Goal: Use online tool/utility: Utilize a website feature to perform a specific function

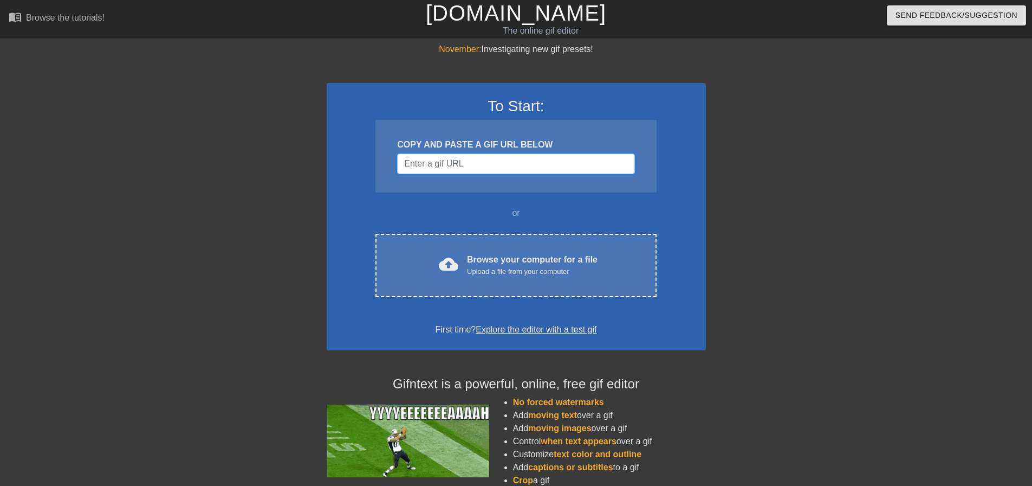
click at [499, 159] on input "Username" at bounding box center [515, 163] width 237 height 21
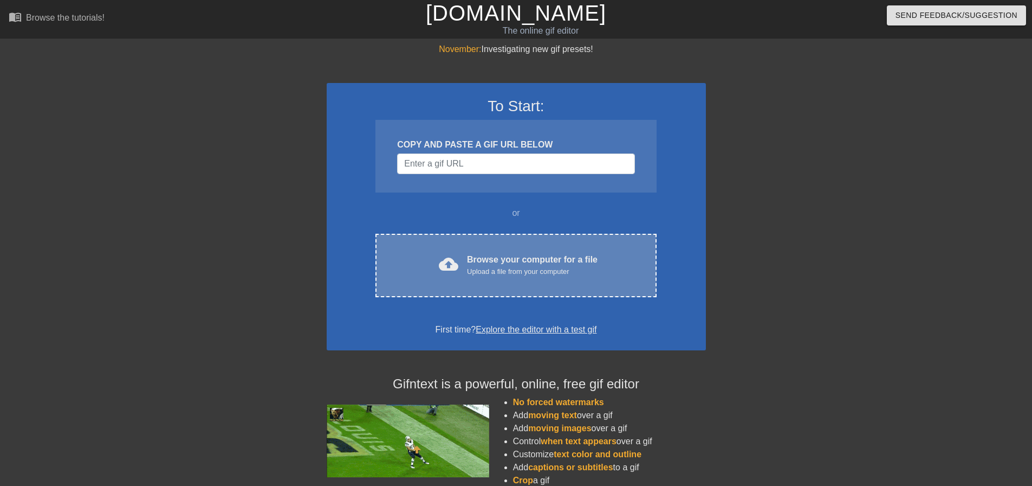
click at [507, 268] on div "Upload a file from your computer" at bounding box center [532, 271] width 131 height 11
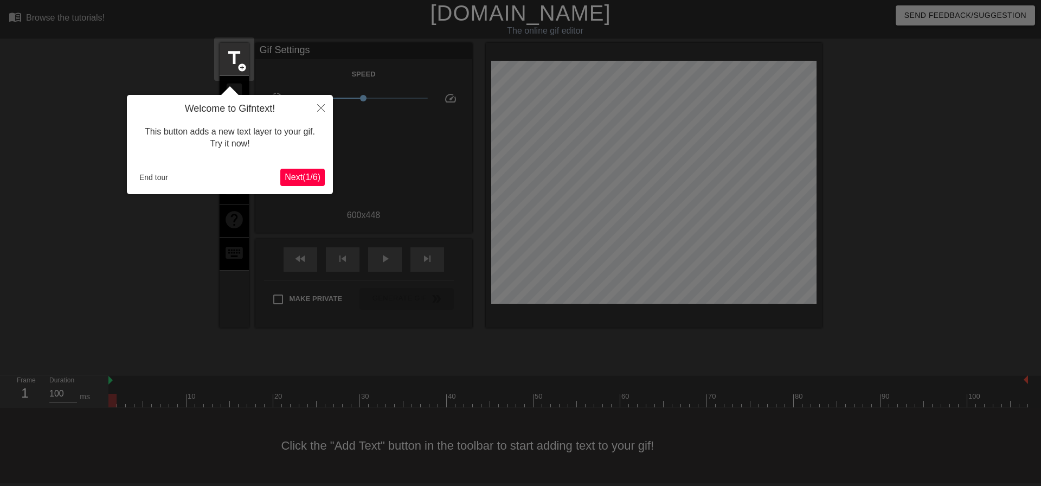
click at [306, 181] on span "Next ( 1 / 6 )" at bounding box center [303, 176] width 36 height 9
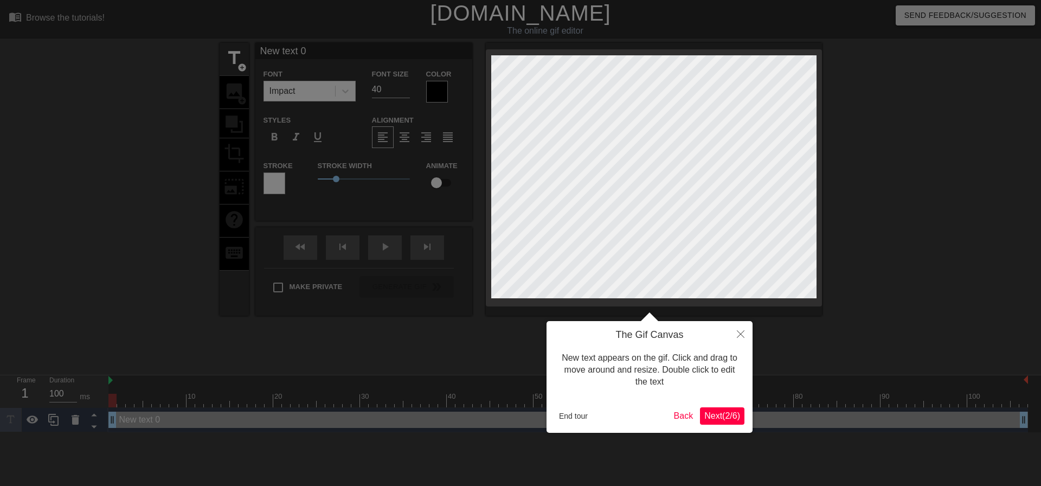
click at [722, 411] on span "Next ( 2 / 6 )" at bounding box center [722, 415] width 36 height 9
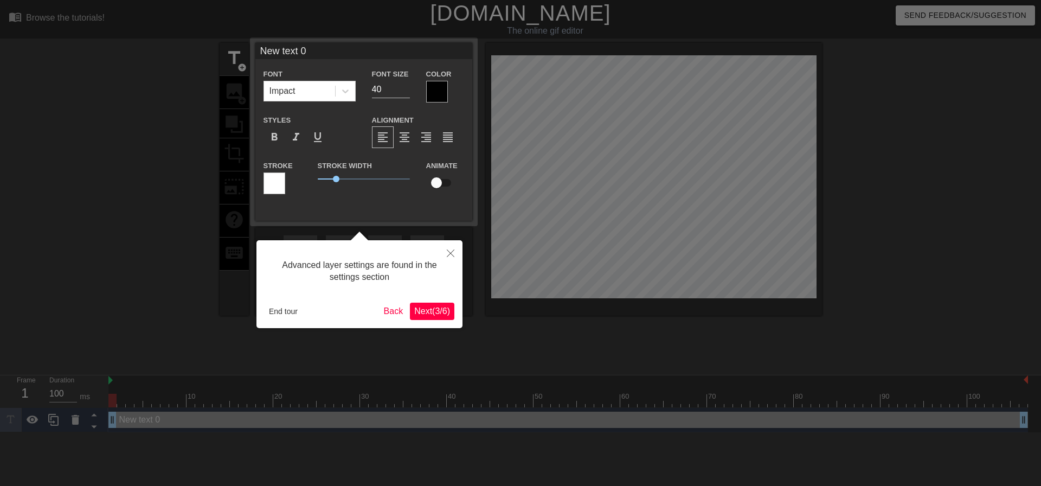
click at [424, 310] on span "Next ( 3 / 6 )" at bounding box center [432, 310] width 36 height 9
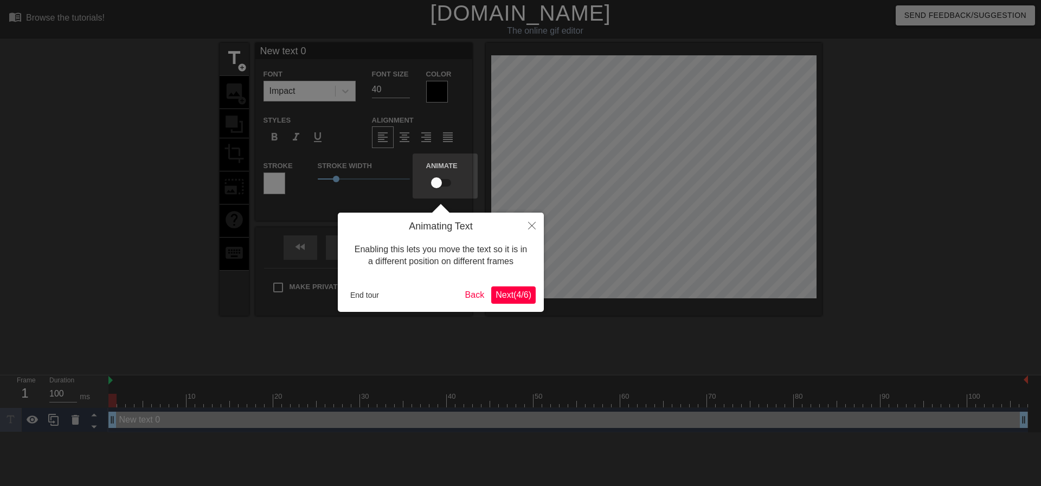
click at [523, 295] on span "Next ( 4 / 6 )" at bounding box center [513, 294] width 36 height 9
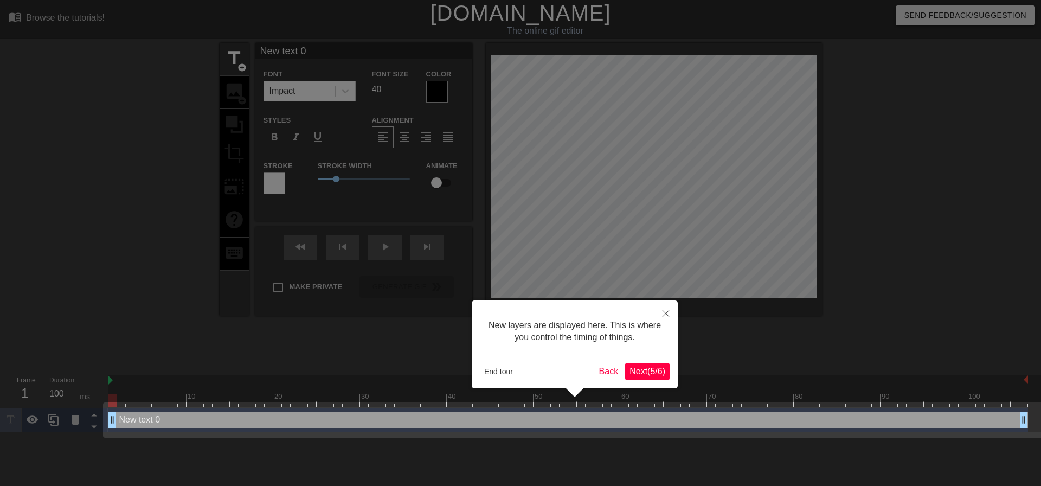
click at [641, 366] on span "Next ( 5 / 6 )" at bounding box center [647, 370] width 36 height 9
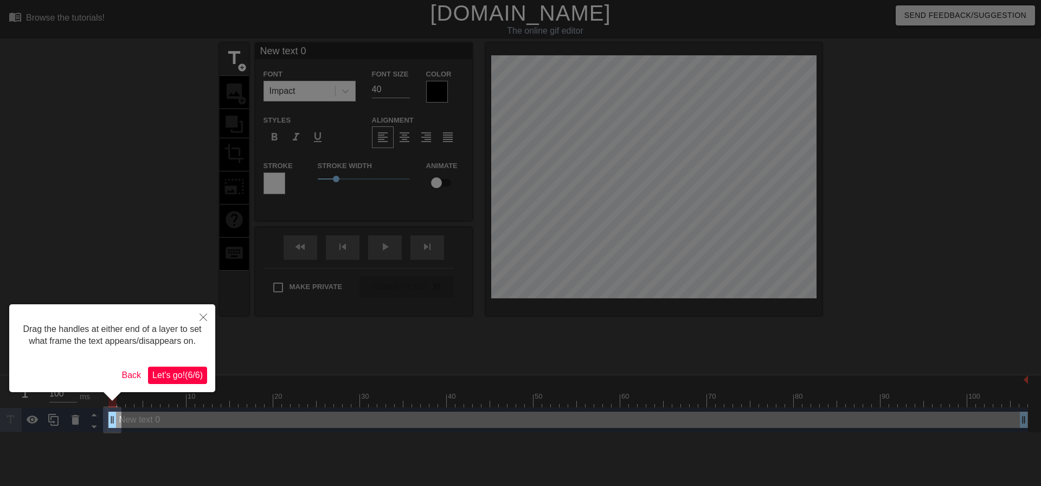
click at [177, 378] on span "Let's go! ( 6 / 6 )" at bounding box center [177, 374] width 50 height 9
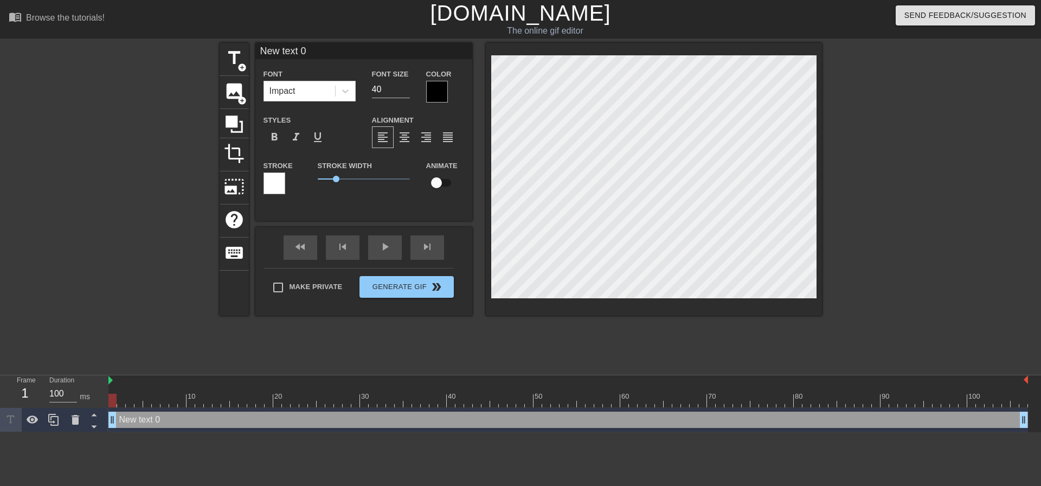
click at [438, 86] on div at bounding box center [437, 92] width 22 height 22
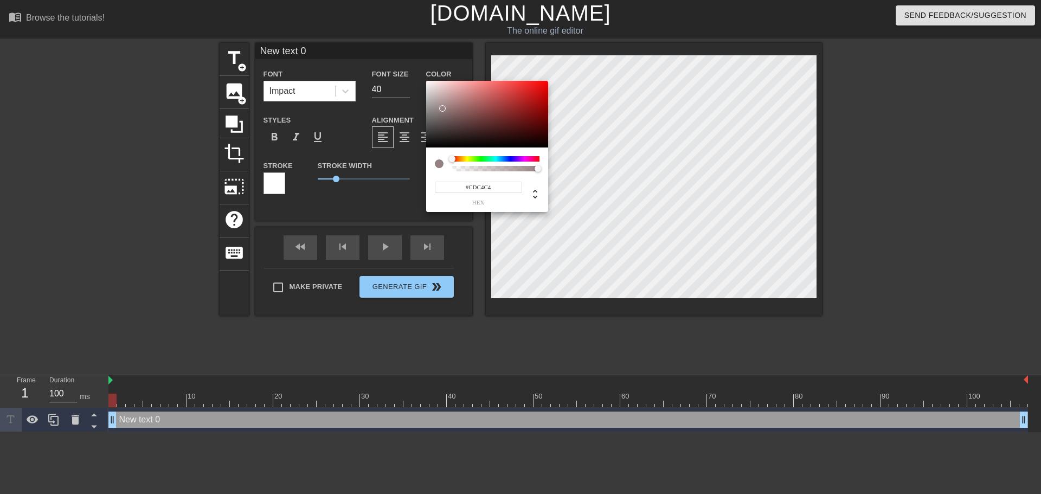
type input "#FFFFFF"
drag, startPoint x: 447, startPoint y: 114, endPoint x: 405, endPoint y: 56, distance: 71.4
click at [405, 56] on div "#FFFFFF hex" at bounding box center [520, 247] width 1041 height 494
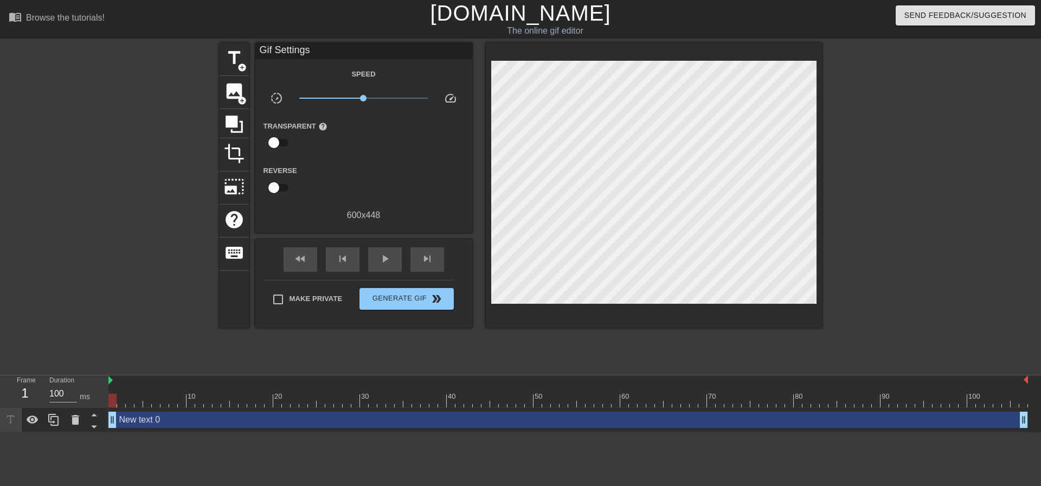
click at [338, 148] on div "Transparent help" at bounding box center [300, 136] width 91 height 34
click at [235, 48] on span "title" at bounding box center [234, 58] width 21 height 21
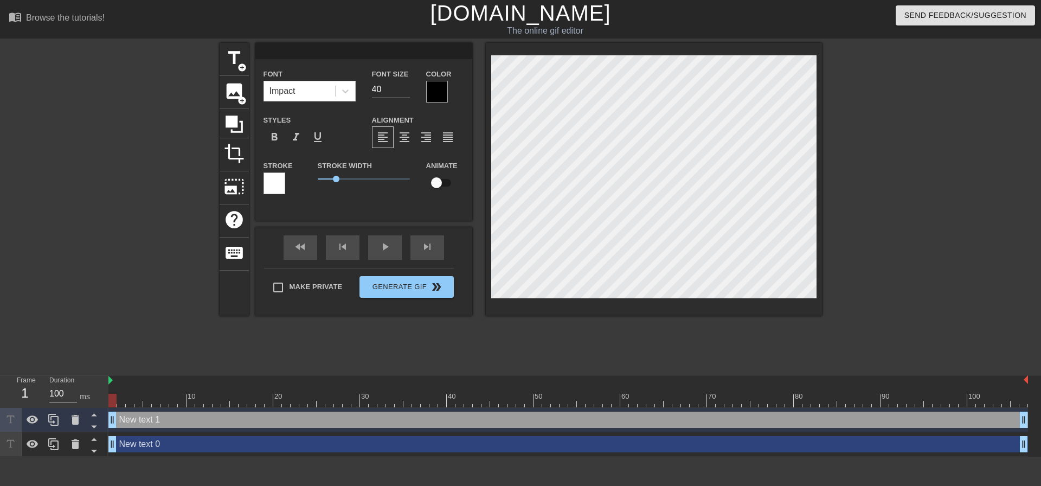
scroll to position [2, 2]
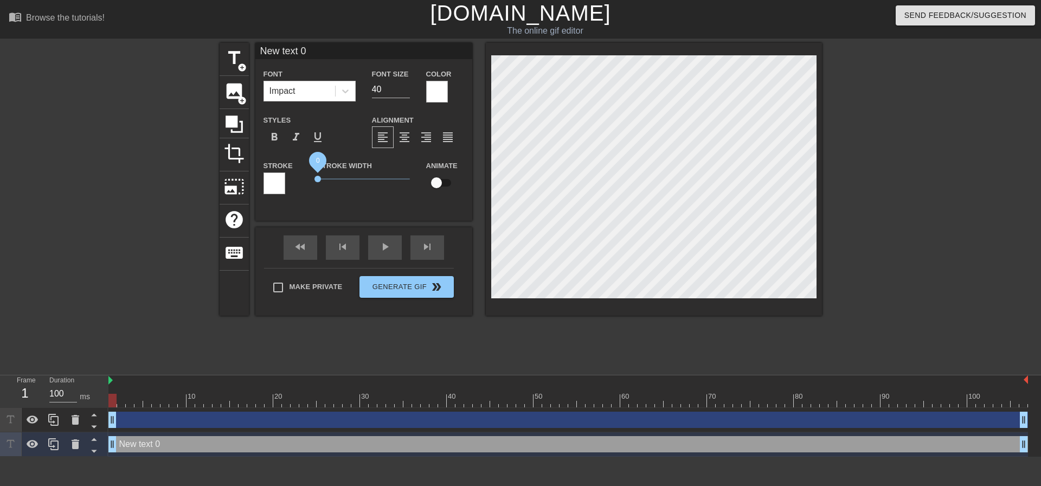
drag, startPoint x: 334, startPoint y: 178, endPoint x: 286, endPoint y: 180, distance: 48.8
click at [286, 180] on div "Stroke Stroke Width 0 Animate" at bounding box center [363, 181] width 217 height 45
type input "P"
type textarea "P"
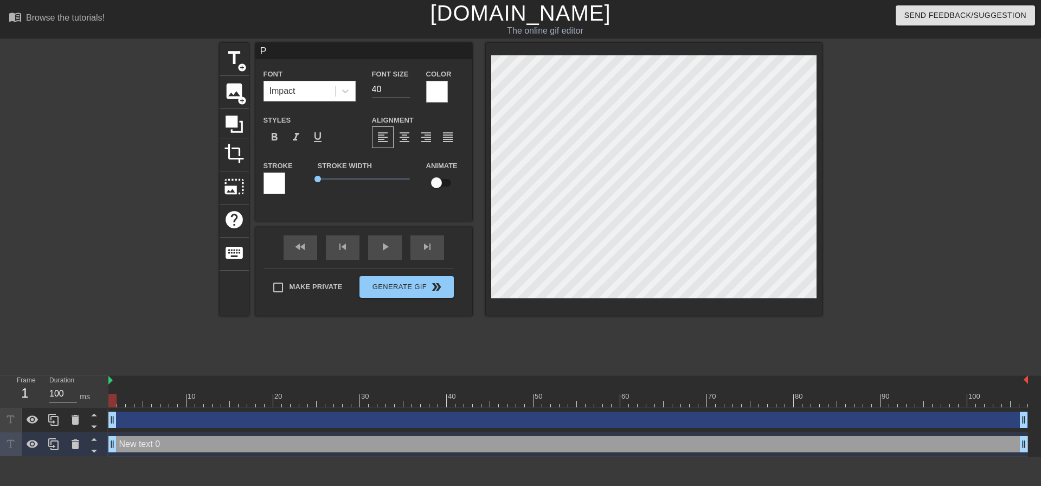
scroll to position [2, 1]
type input "Po"
type textarea "Po"
type input "Pol"
type textarea "Pol"
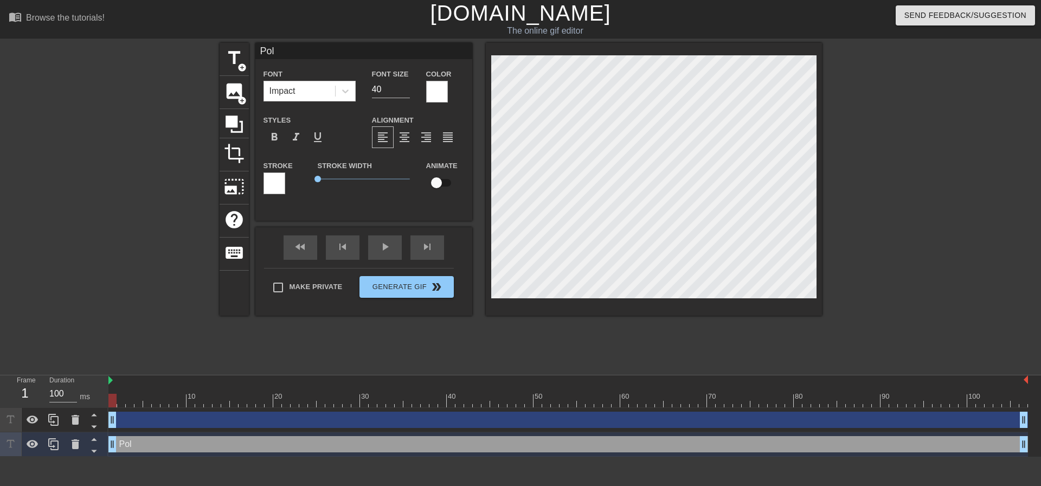
type input "Poli"
type textarea "Poli"
type input "[MEDICAL_DATA]"
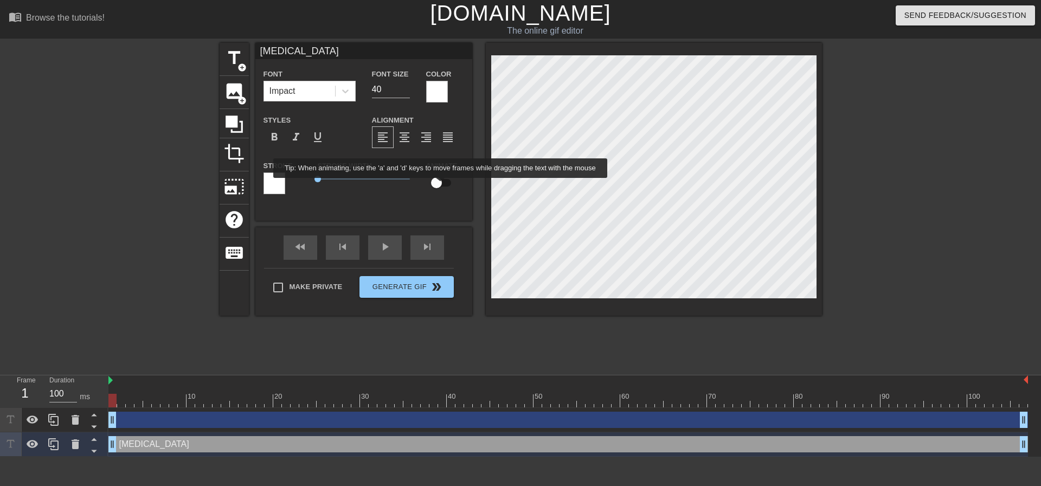
type textarea "[MEDICAL_DATA]"
click at [437, 185] on input "checkbox" at bounding box center [436, 182] width 62 height 21
checkbox input "true"
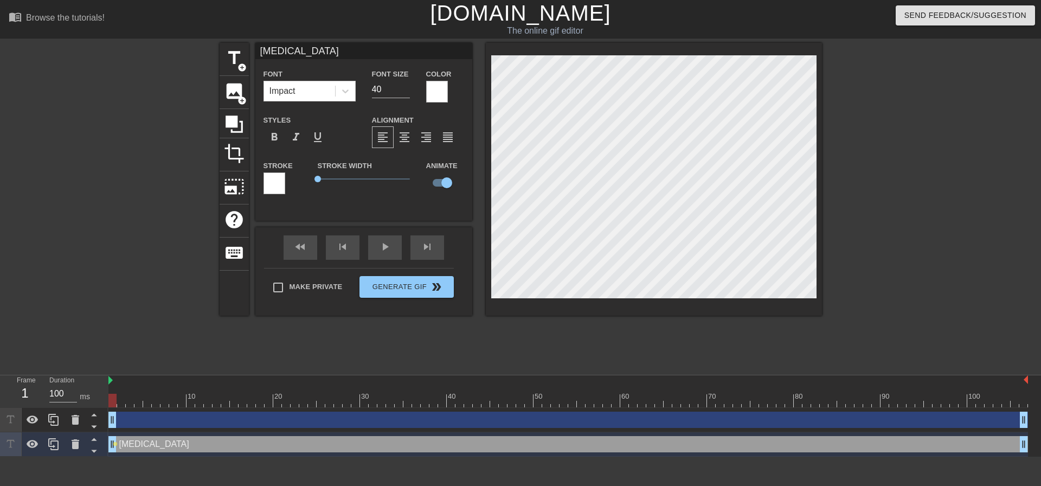
scroll to position [2, 2]
click at [151, 442] on div "[MEDICAL_DATA] drag_handle drag_handle" at bounding box center [567, 444] width 919 height 16
drag, startPoint x: 112, startPoint y: 395, endPoint x: 70, endPoint y: 382, distance: 44.4
click at [70, 382] on div "Frame 1 Duration 100 ms 10 20 30 40 50 60 70 80 90 100 drag_handle drag_handle …" at bounding box center [520, 415] width 1041 height 81
click at [121, 404] on div at bounding box center [567, 400] width 919 height 14
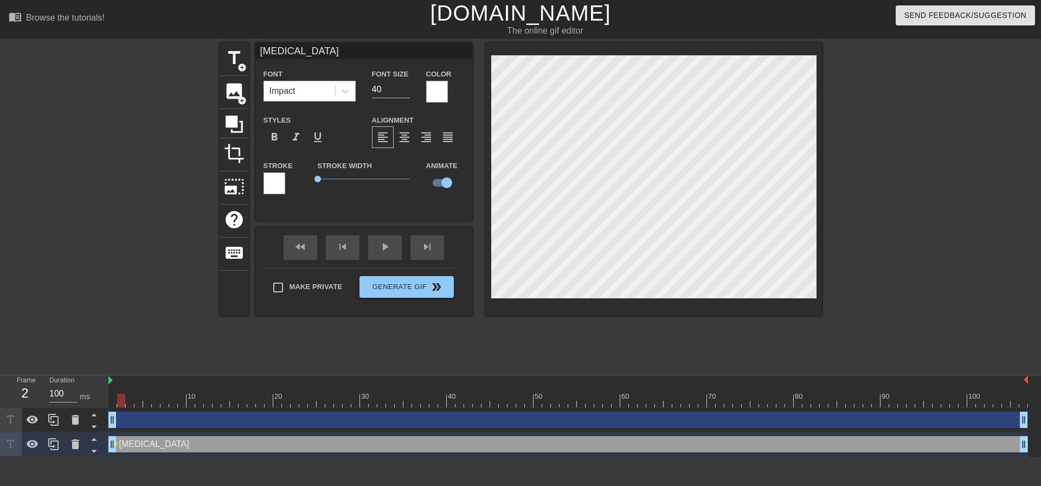
scroll to position [1, 2]
click at [130, 399] on div at bounding box center [567, 400] width 919 height 14
click at [140, 403] on div at bounding box center [567, 400] width 919 height 14
click at [145, 403] on div at bounding box center [567, 400] width 919 height 14
click at [157, 401] on div at bounding box center [567, 400] width 919 height 14
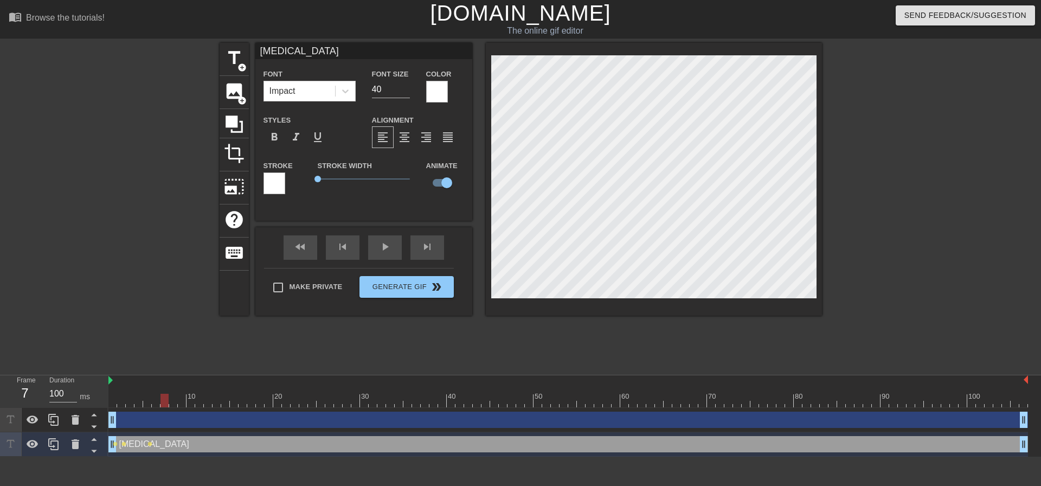
click at [166, 404] on div at bounding box center [567, 400] width 919 height 14
click at [171, 404] on div at bounding box center [567, 400] width 919 height 14
click at [184, 402] on div at bounding box center [567, 400] width 919 height 14
click at [192, 402] on div at bounding box center [567, 400] width 919 height 14
drag, startPoint x: 188, startPoint y: 400, endPoint x: 124, endPoint y: 405, distance: 64.1
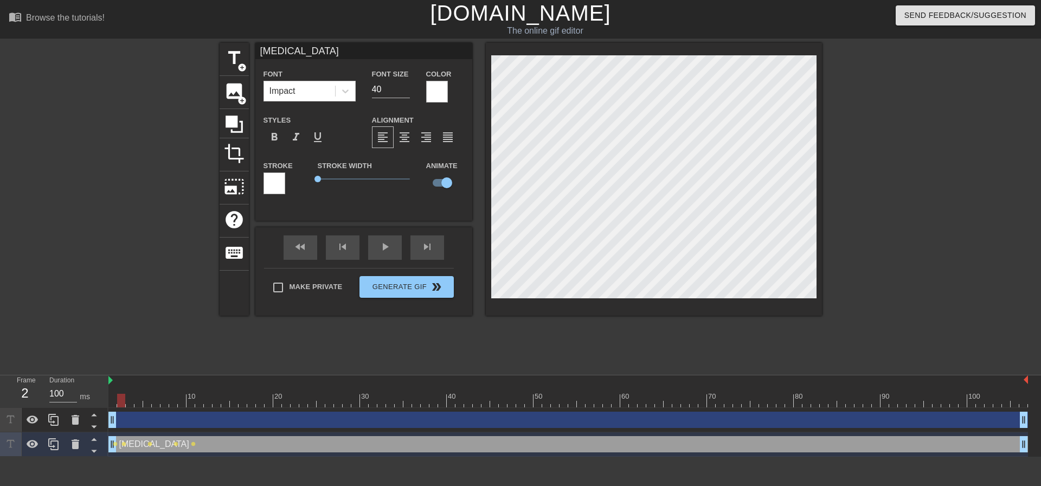
click at [124, 405] on div at bounding box center [121, 400] width 8 height 14
click at [111, 380] on img at bounding box center [110, 380] width 4 height 9
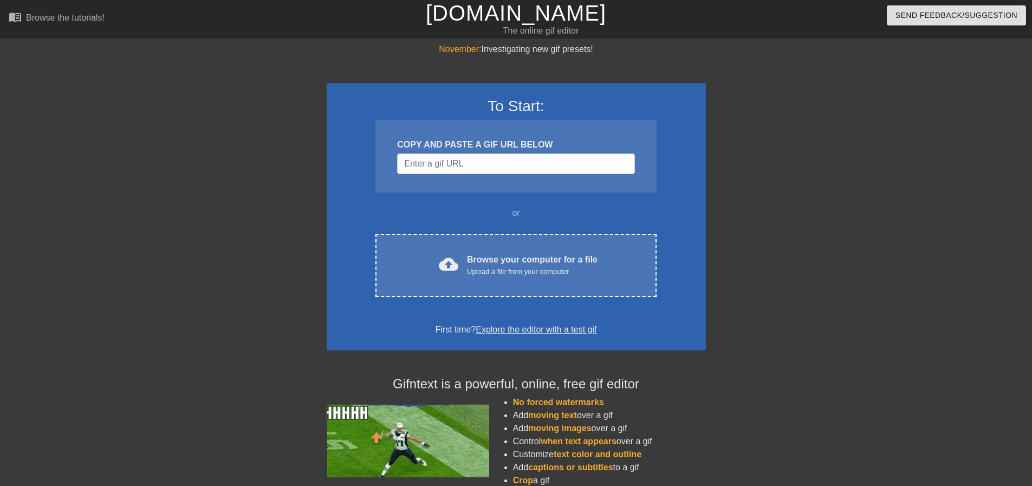
click at [464, 299] on div "To Start: COPY AND PASTE A GIF URL BELOW or cloud_upload Browse your computer f…" at bounding box center [516, 216] width 379 height 267
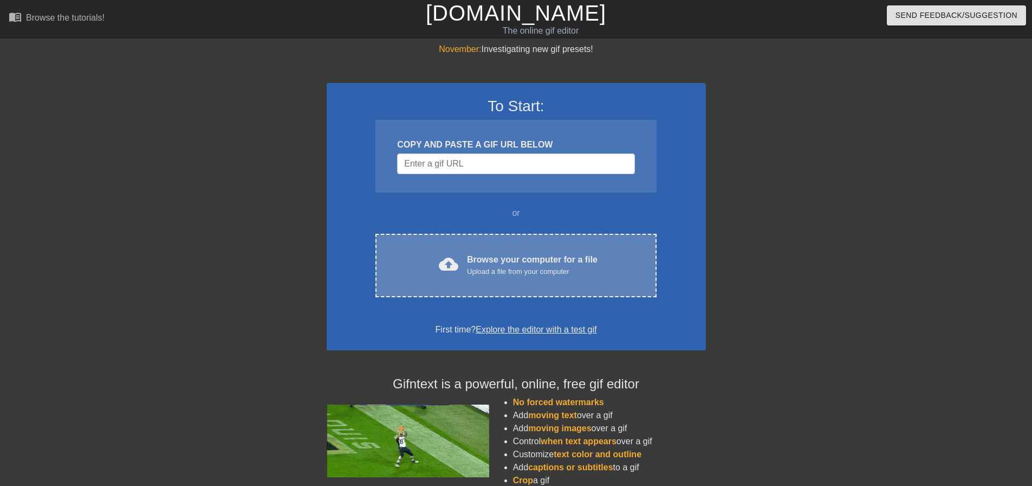
click at [466, 269] on div "cloud_upload Browse your computer for a file Upload a file from your computer" at bounding box center [515, 265] width 235 height 24
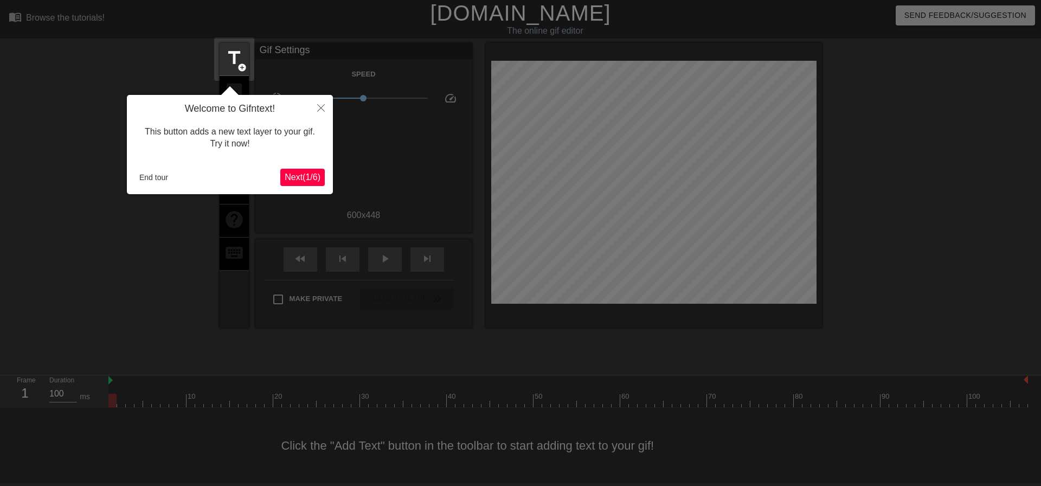
click at [303, 177] on span "Next ( 1 / 6 )" at bounding box center [303, 176] width 36 height 9
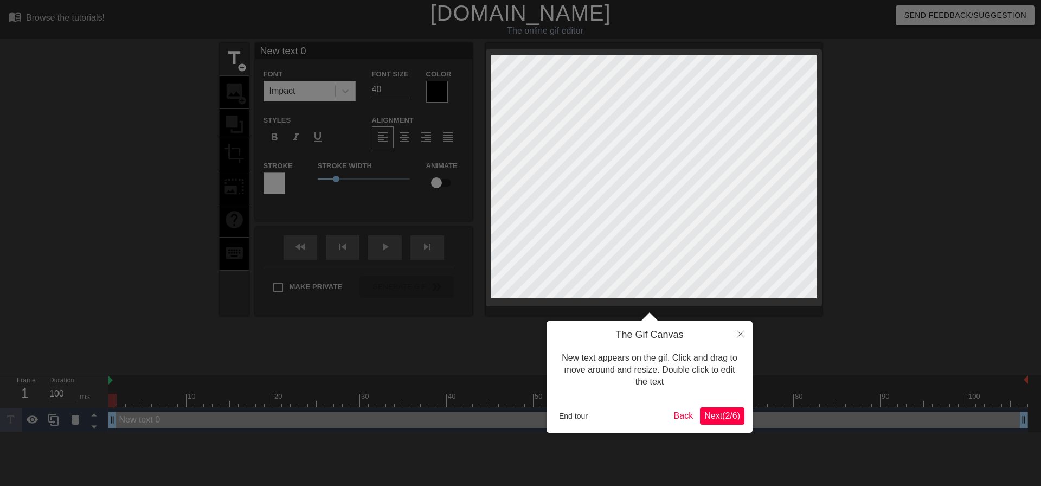
click at [707, 409] on button "Next ( 2 / 6 )" at bounding box center [722, 415] width 44 height 17
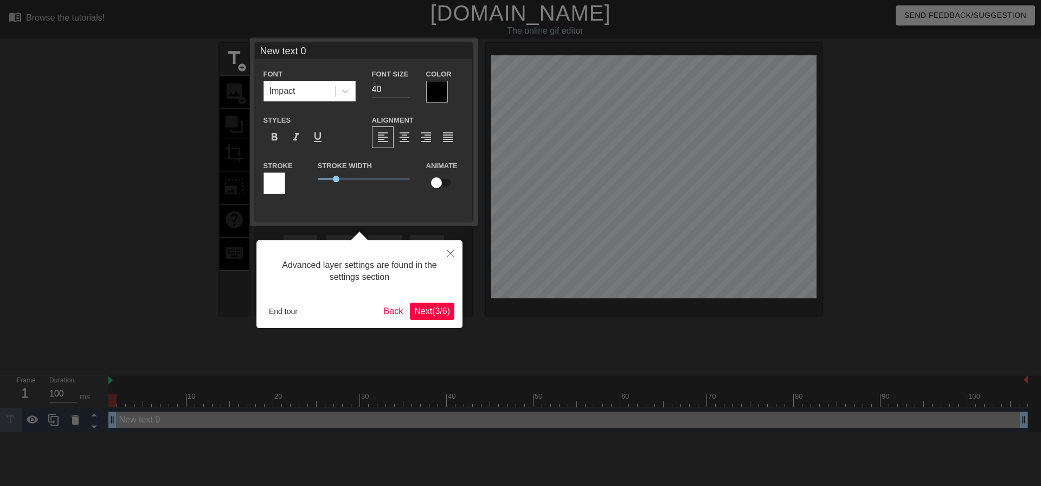
click at [414, 307] on span "Next ( 3 / 6 )" at bounding box center [432, 310] width 36 height 9
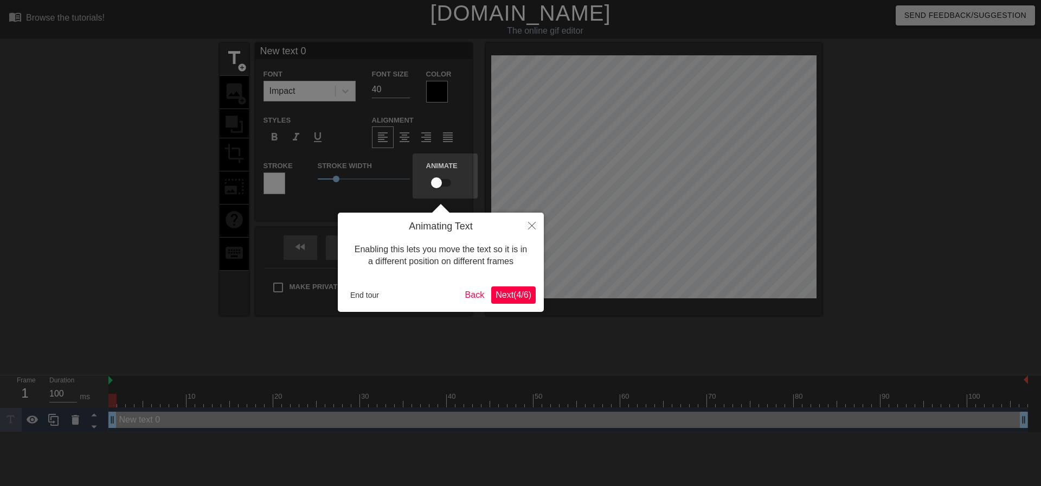
click at [531, 293] on button "Next ( 4 / 6 )" at bounding box center [513, 294] width 44 height 17
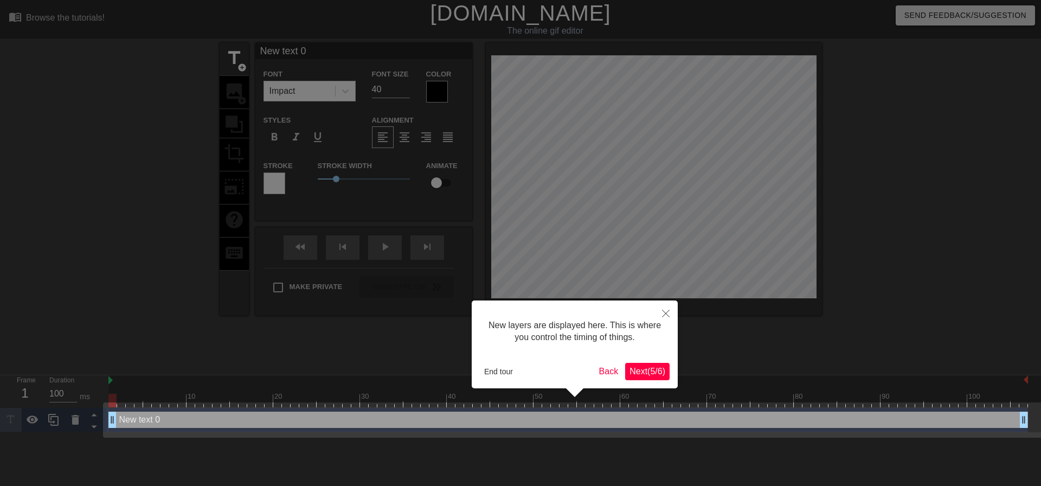
click at [629, 366] on span "Next ( 5 / 6 )" at bounding box center [647, 370] width 36 height 9
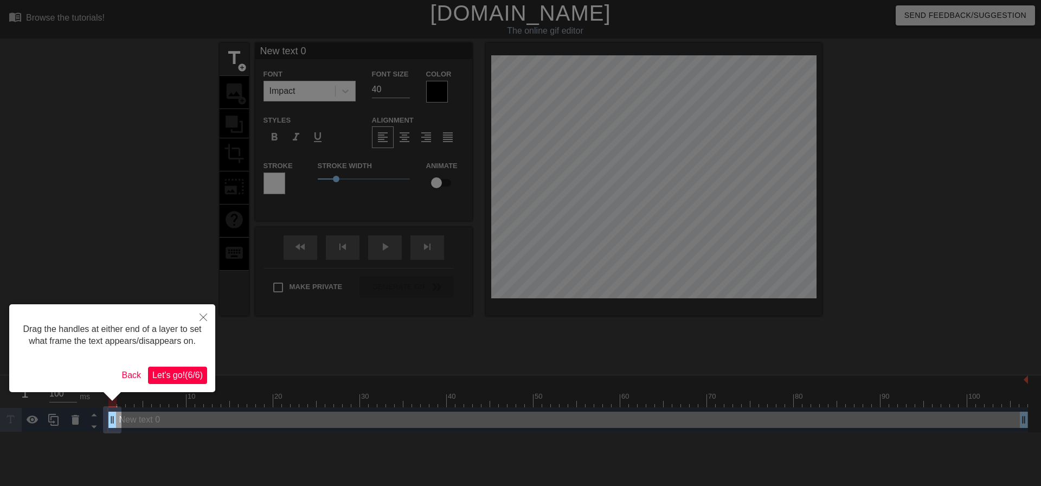
click at [193, 371] on span "Let's go! ( 6 / 6 )" at bounding box center [177, 374] width 50 height 9
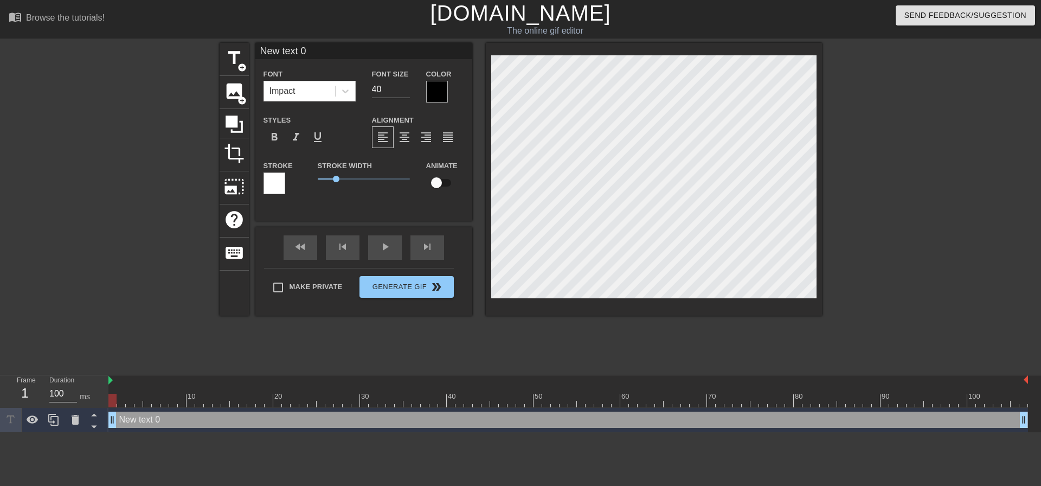
scroll to position [2, 3]
type input "P"
type textarea "P"
type input "Po"
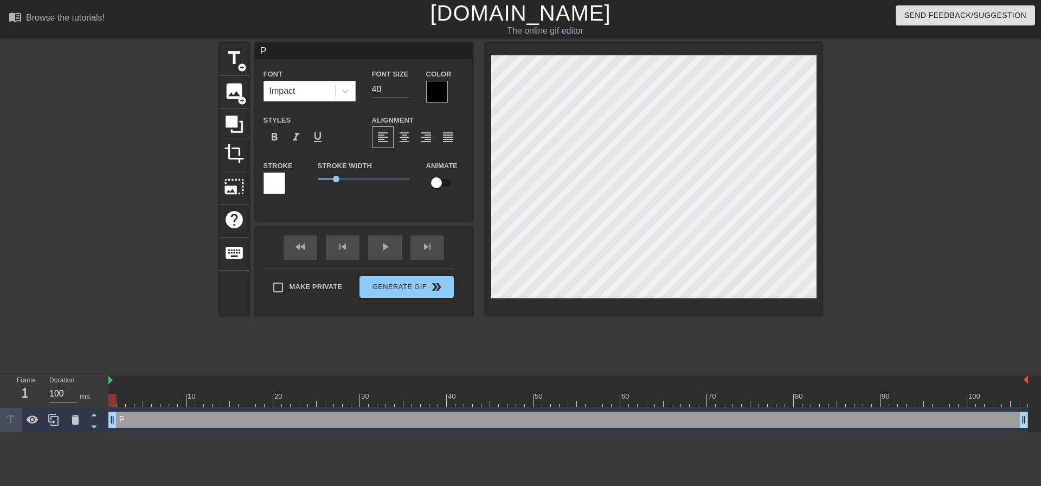
type textarea "Po"
type input "Pol"
type textarea "Pol"
type input "Poli"
type textarea "Poli"
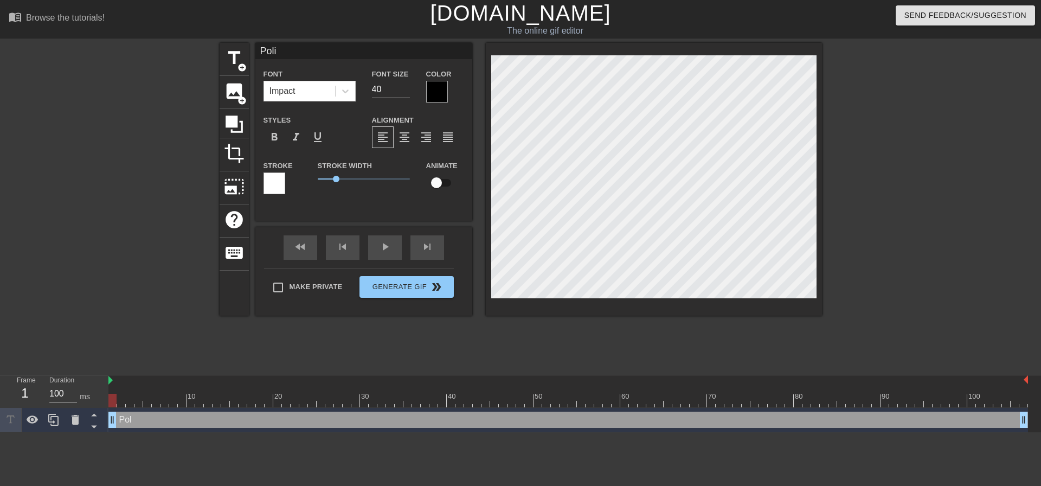
type input "[MEDICAL_DATA]"
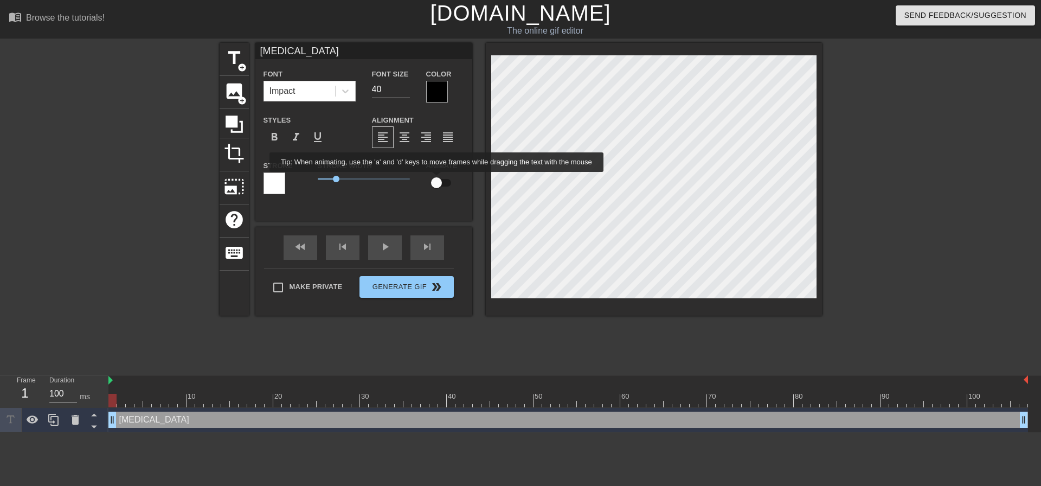
type textarea "[MEDICAL_DATA]"
click at [436, 178] on input "checkbox" at bounding box center [436, 182] width 62 height 21
checkbox input "true"
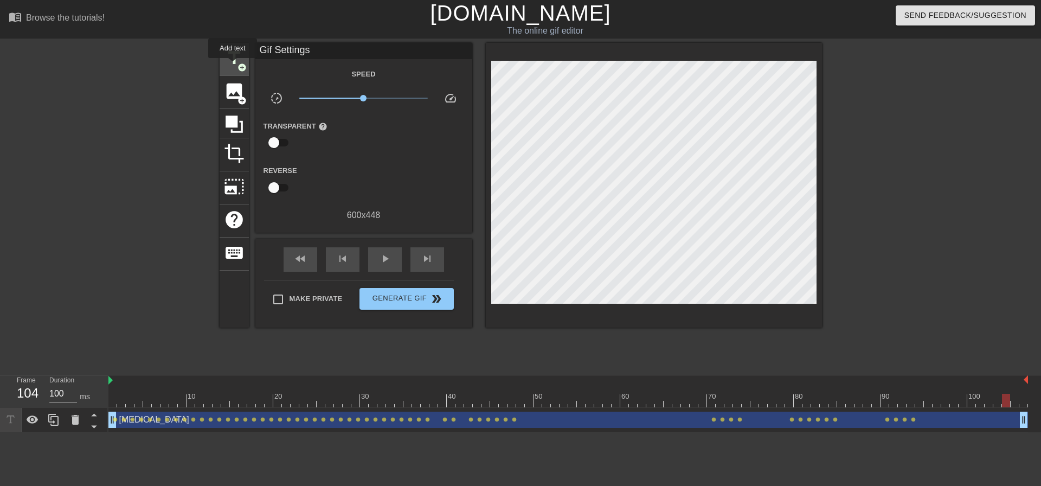
click at [231, 64] on span "title" at bounding box center [234, 58] width 21 height 21
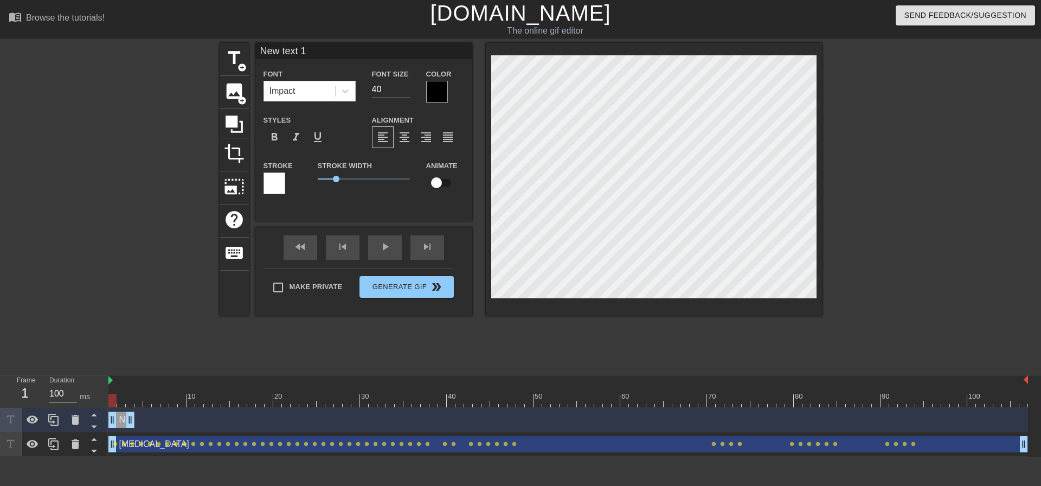
drag, startPoint x: 1015, startPoint y: 422, endPoint x: 118, endPoint y: 413, distance: 896.4
click at [118, 413] on div "New text 1 drag_handle drag_handle" at bounding box center [121, 419] width 26 height 16
type input "M"
type textarea "M"
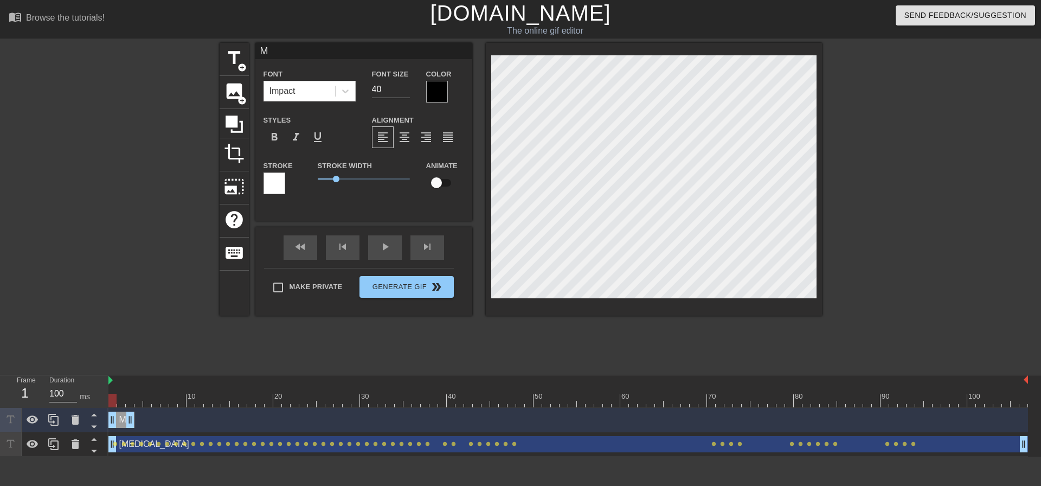
type input "Mo"
type textarea "Mo"
type input "Mot"
type textarea "Mot"
type input "Moto"
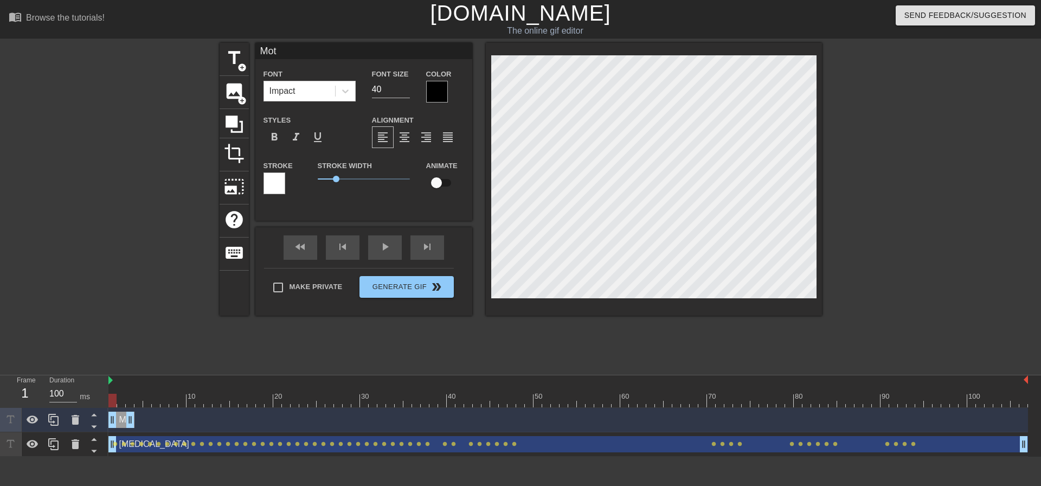
type textarea "Moto"
type input "Motor"
type textarea "Motor"
type input "Motoro"
type textarea "Motoro"
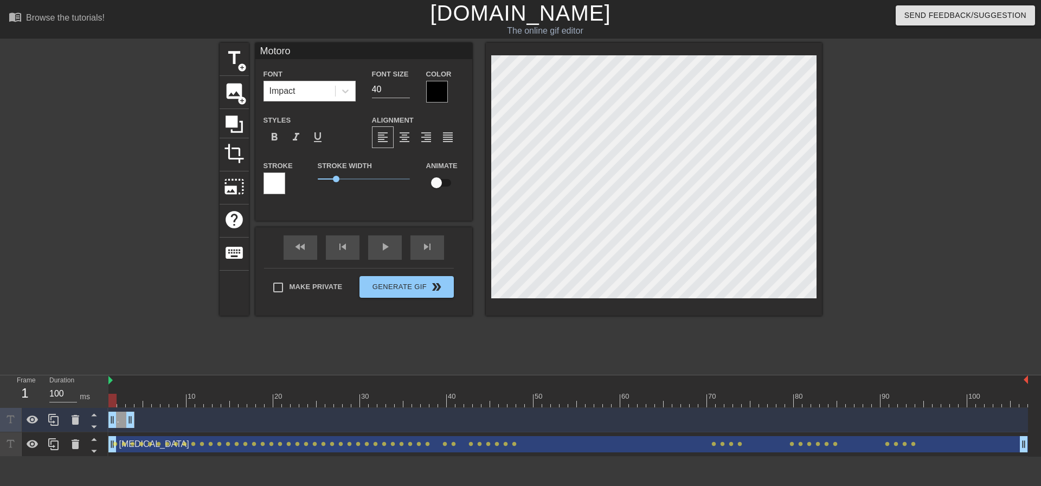
type input "Motoro"
type textarea "Motoro"
type input "Motoro"
type textarea "Motoro"
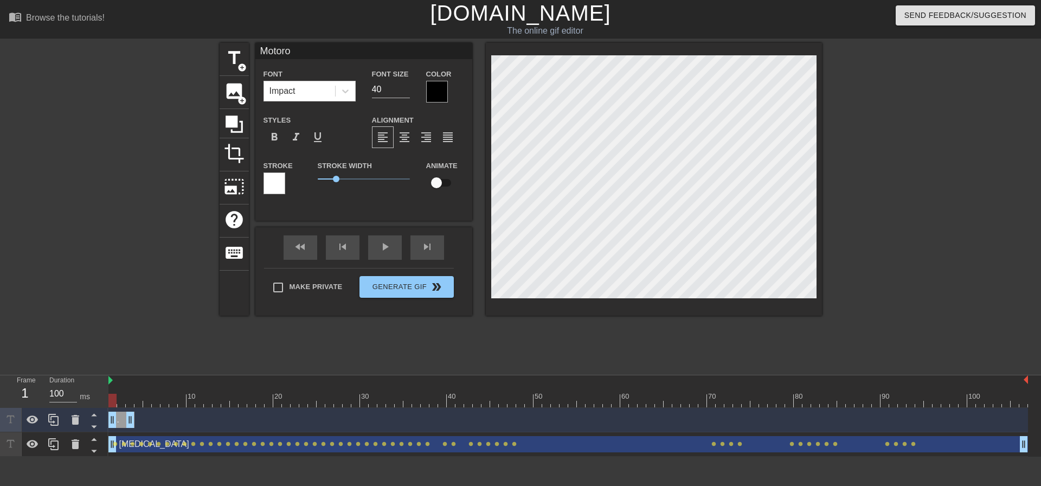
type input "Motor"
type textarea "Motor"
type input "Motor"
type textarea "Motor"
type input "Motor N"
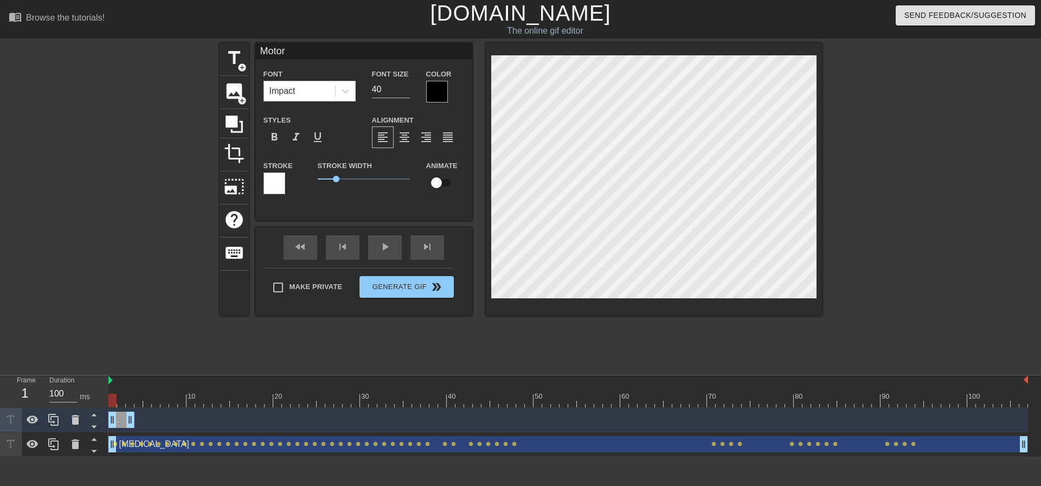
type textarea "Motor N"
type input "Motor Ne"
type textarea "Motor Ne"
type input "Motor Neu"
type textarea "Motor Neu"
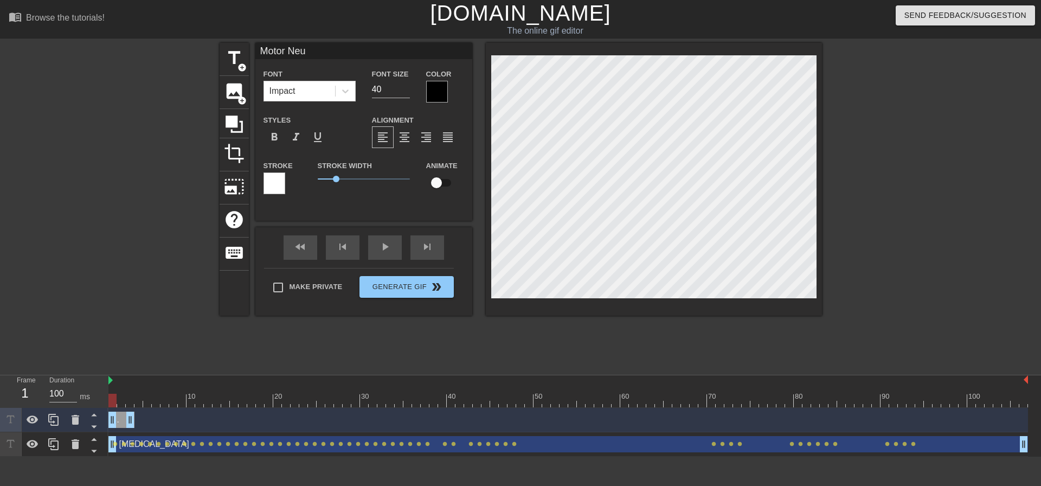
type input "Motor Neur"
type textarea "Motor Neur"
type input "Motor Neuro"
type textarea "Motor Neuro"
type input "Motor Neuron"
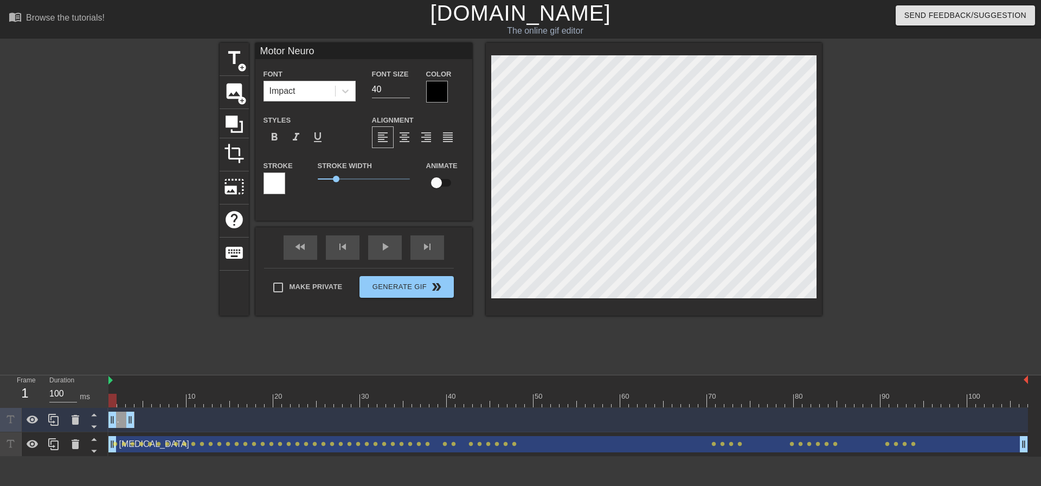
type textarea "Motor Neuron"
type input "[MEDICAL_DATA]"
checkbox input "true"
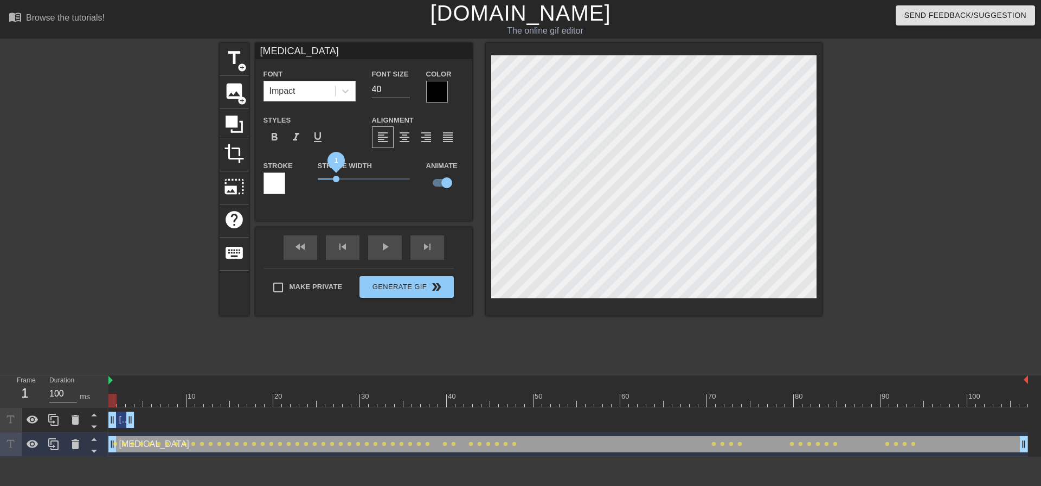
drag, startPoint x: 336, startPoint y: 177, endPoint x: 299, endPoint y: 177, distance: 37.4
click at [299, 177] on div "Stroke Stroke Width 1 Animate" at bounding box center [363, 181] width 217 height 45
click at [431, 91] on div at bounding box center [437, 92] width 22 height 22
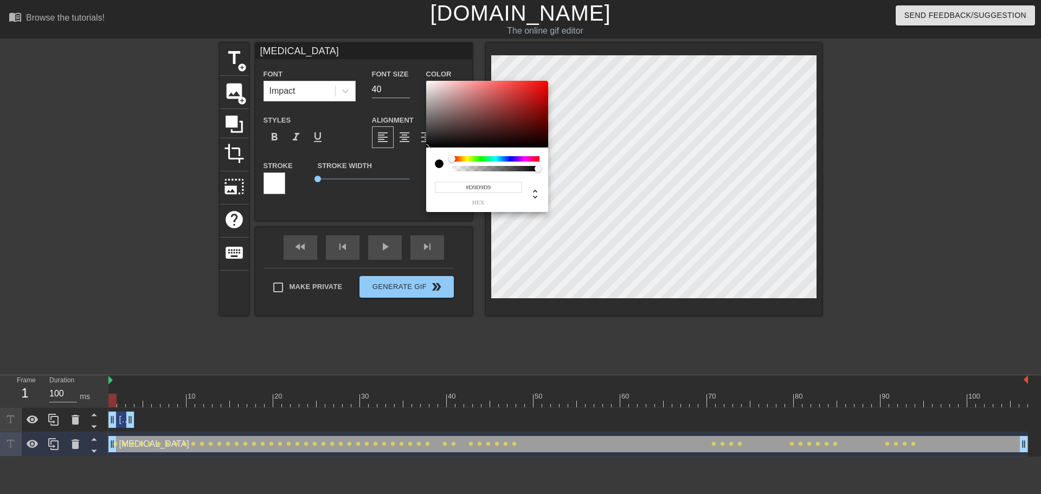
type input "#FFFFFF"
drag, startPoint x: 454, startPoint y: 120, endPoint x: 403, endPoint y: 60, distance: 78.5
click at [403, 60] on div "#FFFFFF hex" at bounding box center [520, 247] width 1041 height 494
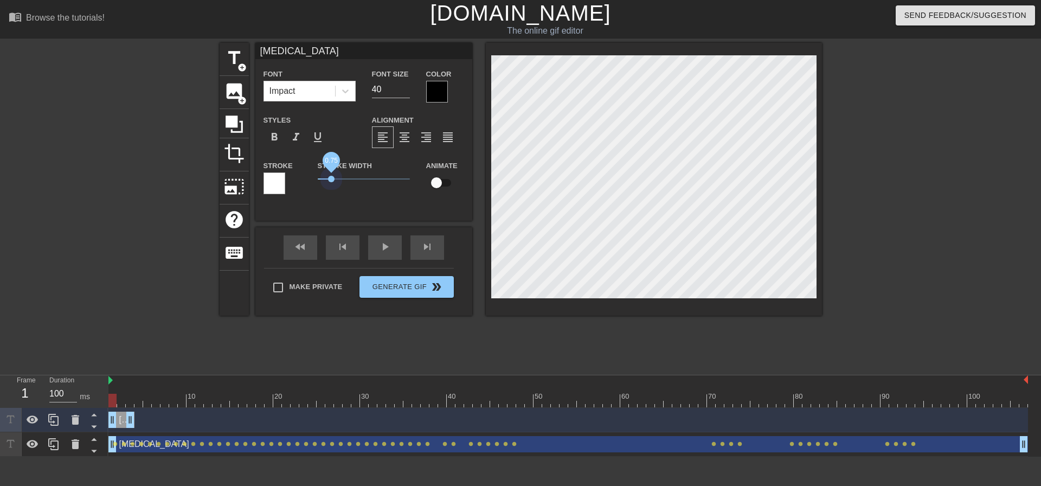
drag, startPoint x: 334, startPoint y: 178, endPoint x: 254, endPoint y: 180, distance: 80.2
click at [255, 180] on div "Stroke Stroke Width 0.75 Animate" at bounding box center [363, 181] width 217 height 45
click at [437, 90] on div at bounding box center [437, 92] width 22 height 22
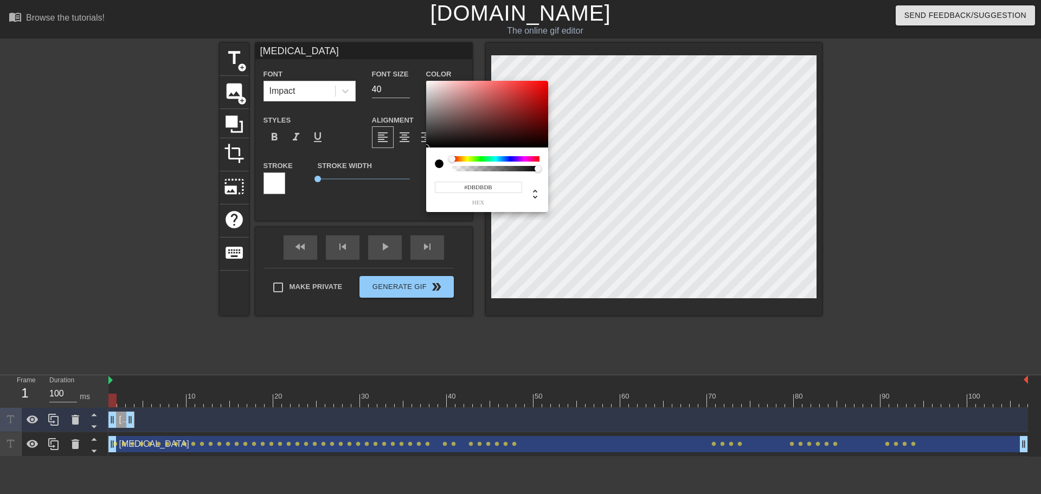
type input "#FFFFFF"
drag, startPoint x: 455, startPoint y: 120, endPoint x: 402, endPoint y: 63, distance: 77.8
click at [398, 57] on div "#FFFFFF hex" at bounding box center [520, 247] width 1041 height 494
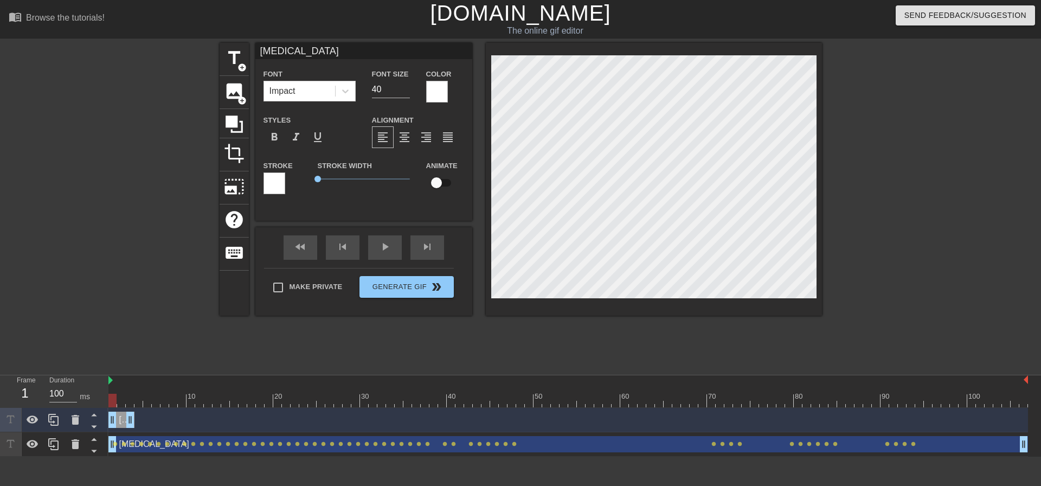
drag, startPoint x: 163, startPoint y: 398, endPoint x: 94, endPoint y: 399, distance: 68.8
click at [94, 399] on div "Frame 1 Duration 100 ms 10 20 30 40 50 60 70 80 90 100 Motor Neuron drag_handle…" at bounding box center [520, 415] width 1041 height 81
drag, startPoint x: 115, startPoint y: 403, endPoint x: 110, endPoint y: 376, distance: 27.5
click at [110, 376] on div "10 20 30 40 50 60 70 80 90 100" at bounding box center [567, 391] width 919 height 32
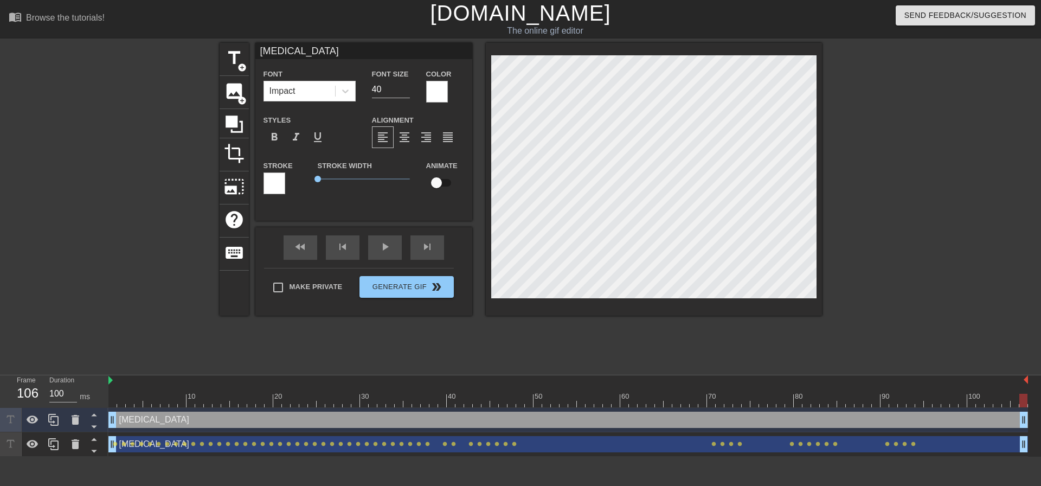
drag, startPoint x: 128, startPoint y: 416, endPoint x: 1019, endPoint y: 382, distance: 891.6
click at [1019, 382] on div "10 20 30 40 50 60 70 80 90 100 Motor Neuron drag_handle drag_handle Polio drag_…" at bounding box center [574, 415] width 932 height 81
click at [109, 405] on div at bounding box center [567, 400] width 919 height 14
click at [440, 186] on input "checkbox" at bounding box center [436, 182] width 62 height 21
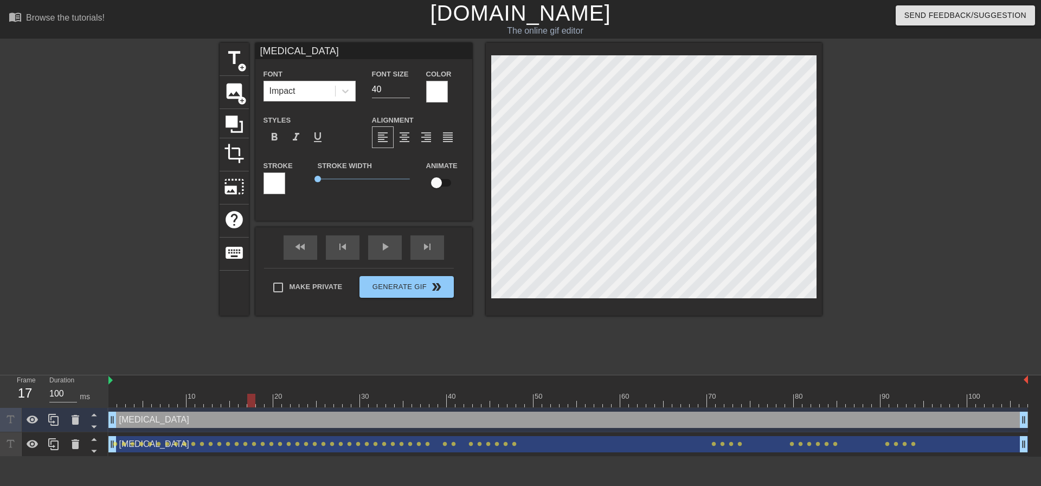
checkbox input "true"
drag, startPoint x: 251, startPoint y: 398, endPoint x: 112, endPoint y: 398, distance: 138.7
click at [112, 398] on div at bounding box center [112, 400] width 8 height 14
click at [113, 403] on div at bounding box center [567, 400] width 919 height 14
click at [114, 398] on div at bounding box center [112, 400] width 8 height 14
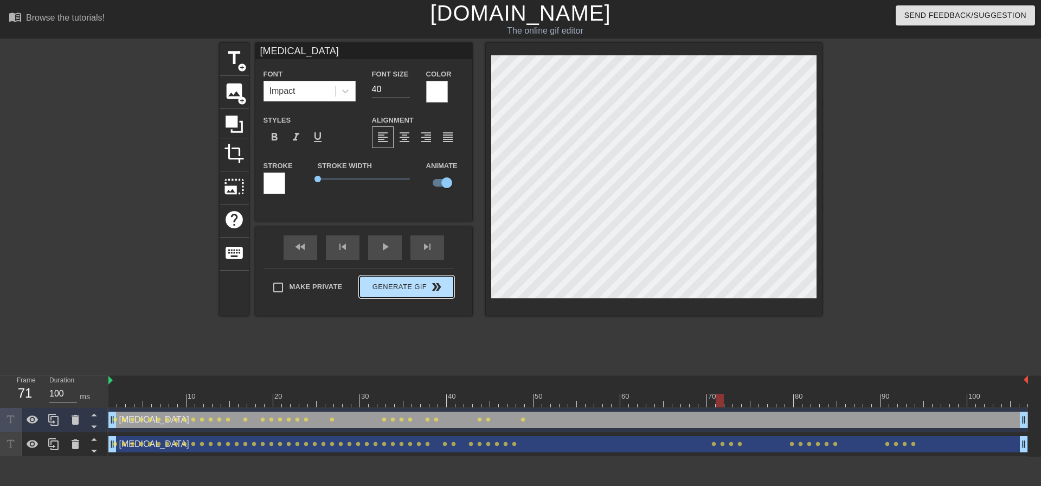
click at [418, 289] on button "Generate Gif double_arrow" at bounding box center [406, 287] width 94 height 22
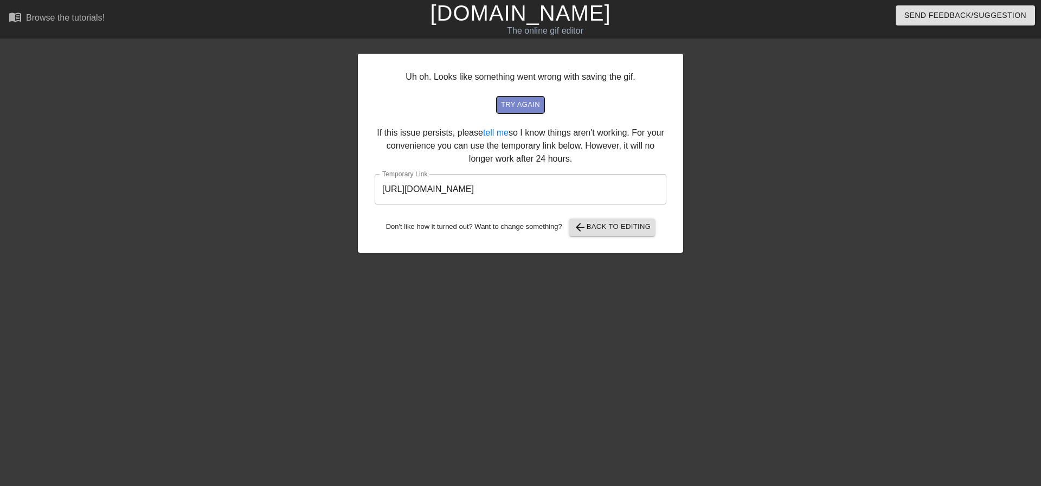
click at [516, 109] on span "try again" at bounding box center [520, 105] width 39 height 12
click at [522, 190] on input "https://www.gifntext.com/temp_generations/SNXBdO46.gif" at bounding box center [520, 189] width 292 height 30
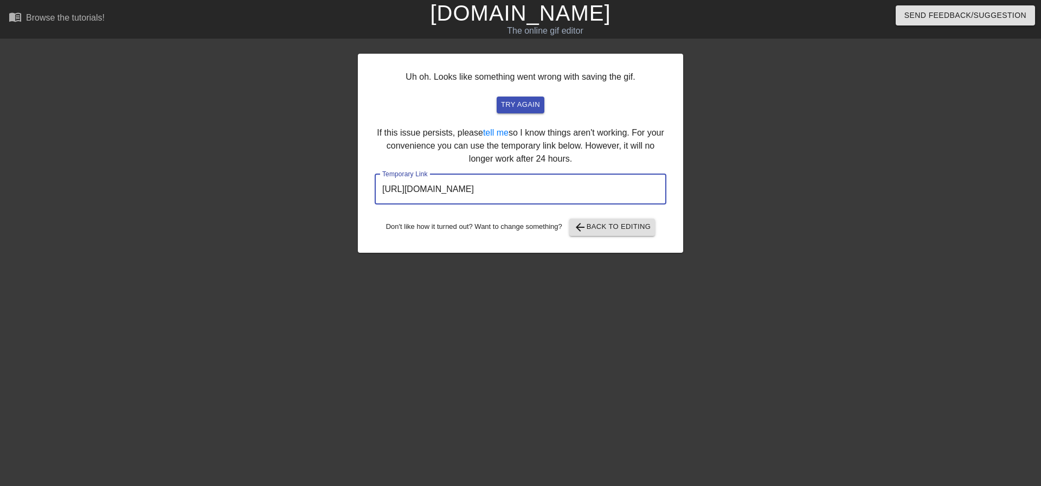
click at [522, 190] on input "https://www.gifntext.com/temp_generations/SNXBdO46.gif" at bounding box center [520, 189] width 292 height 30
click at [619, 221] on span "arrow_back Back to Editing" at bounding box center [611, 227] width 77 height 13
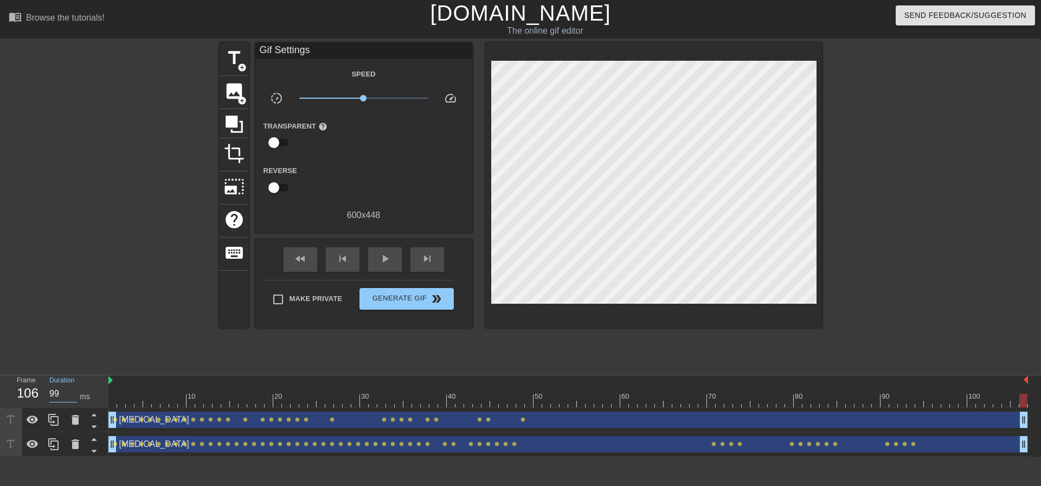
click at [72, 396] on input "99" at bounding box center [63, 393] width 28 height 17
click at [72, 396] on input "98" at bounding box center [63, 393] width 28 height 17
click at [72, 396] on input "97" at bounding box center [63, 393] width 28 height 17
click at [72, 396] on input "96" at bounding box center [63, 393] width 28 height 17
click at [72, 396] on input "95" at bounding box center [63, 393] width 28 height 17
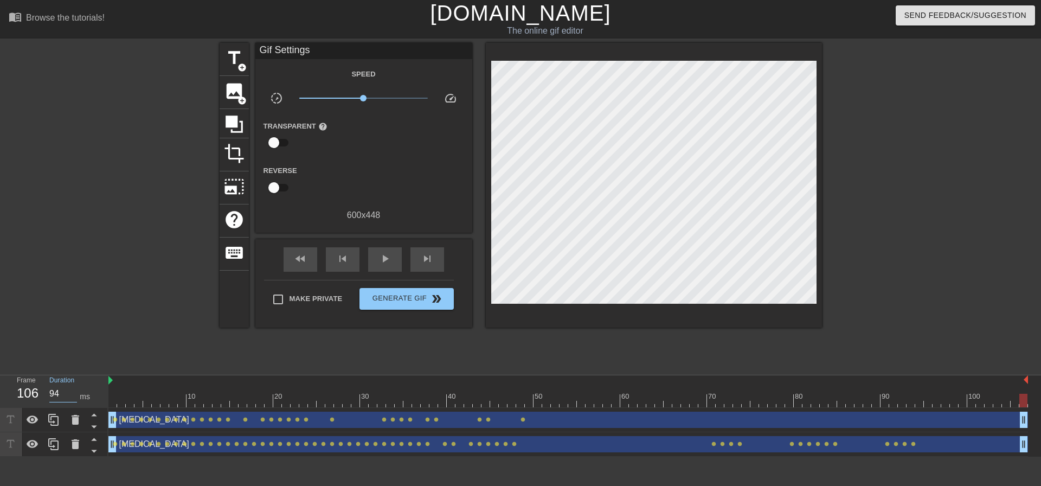
click at [72, 396] on input "94" at bounding box center [63, 393] width 28 height 17
click at [72, 396] on input "93" at bounding box center [63, 393] width 28 height 17
click at [72, 396] on input "92" at bounding box center [63, 393] width 28 height 17
click at [72, 396] on input "91" at bounding box center [63, 393] width 28 height 17
click at [72, 396] on input "90" at bounding box center [63, 393] width 28 height 17
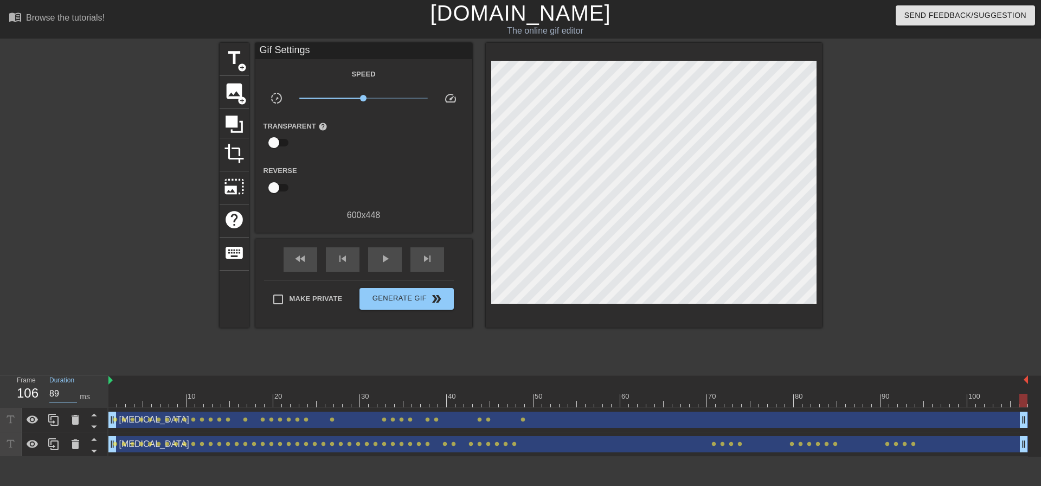
click at [72, 396] on input "89" at bounding box center [63, 393] width 28 height 17
click at [115, 403] on div at bounding box center [567, 400] width 919 height 14
click at [75, 395] on input "99" at bounding box center [63, 393] width 28 height 17
click at [75, 395] on input "98" at bounding box center [63, 393] width 28 height 17
click at [75, 395] on input "97" at bounding box center [63, 393] width 28 height 17
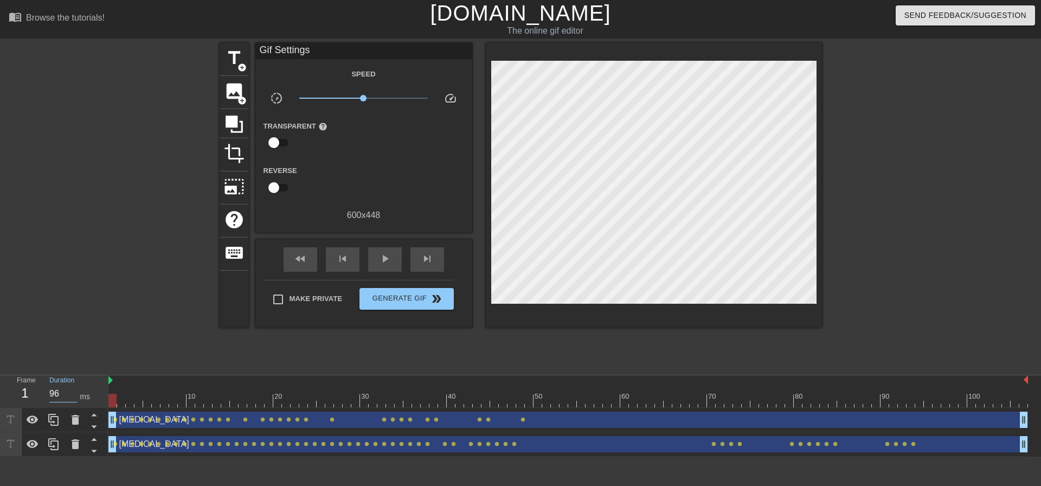
click at [75, 395] on input "96" at bounding box center [63, 393] width 28 height 17
click at [75, 395] on input "95" at bounding box center [63, 393] width 28 height 17
click at [75, 395] on input "94" at bounding box center [63, 393] width 28 height 17
click at [75, 395] on input "93" at bounding box center [63, 393] width 28 height 17
click at [99, 311] on div at bounding box center [125, 205] width 163 height 325
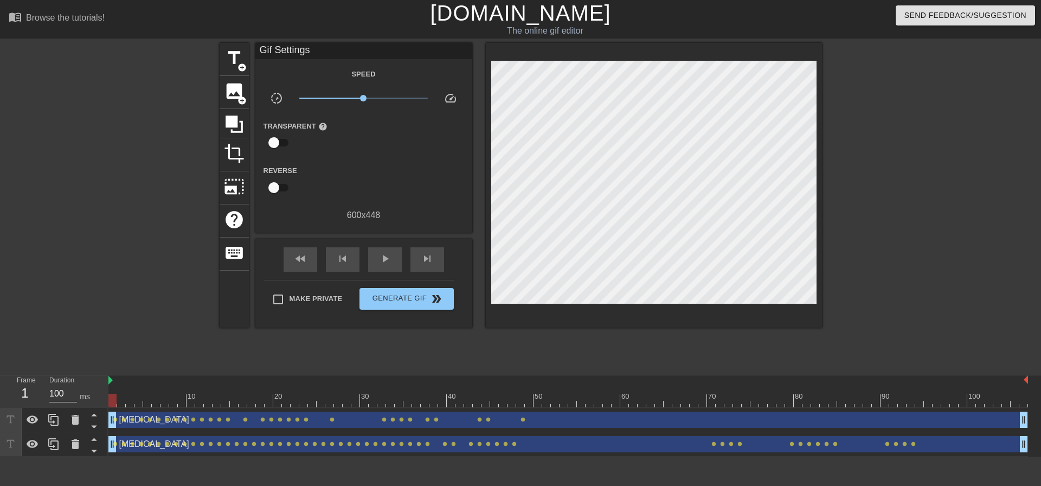
click at [139, 394] on div at bounding box center [567, 400] width 919 height 14
click at [117, 398] on div at bounding box center [567, 400] width 919 height 14
type input "100"
